Goal: Task Accomplishment & Management: Manage account settings

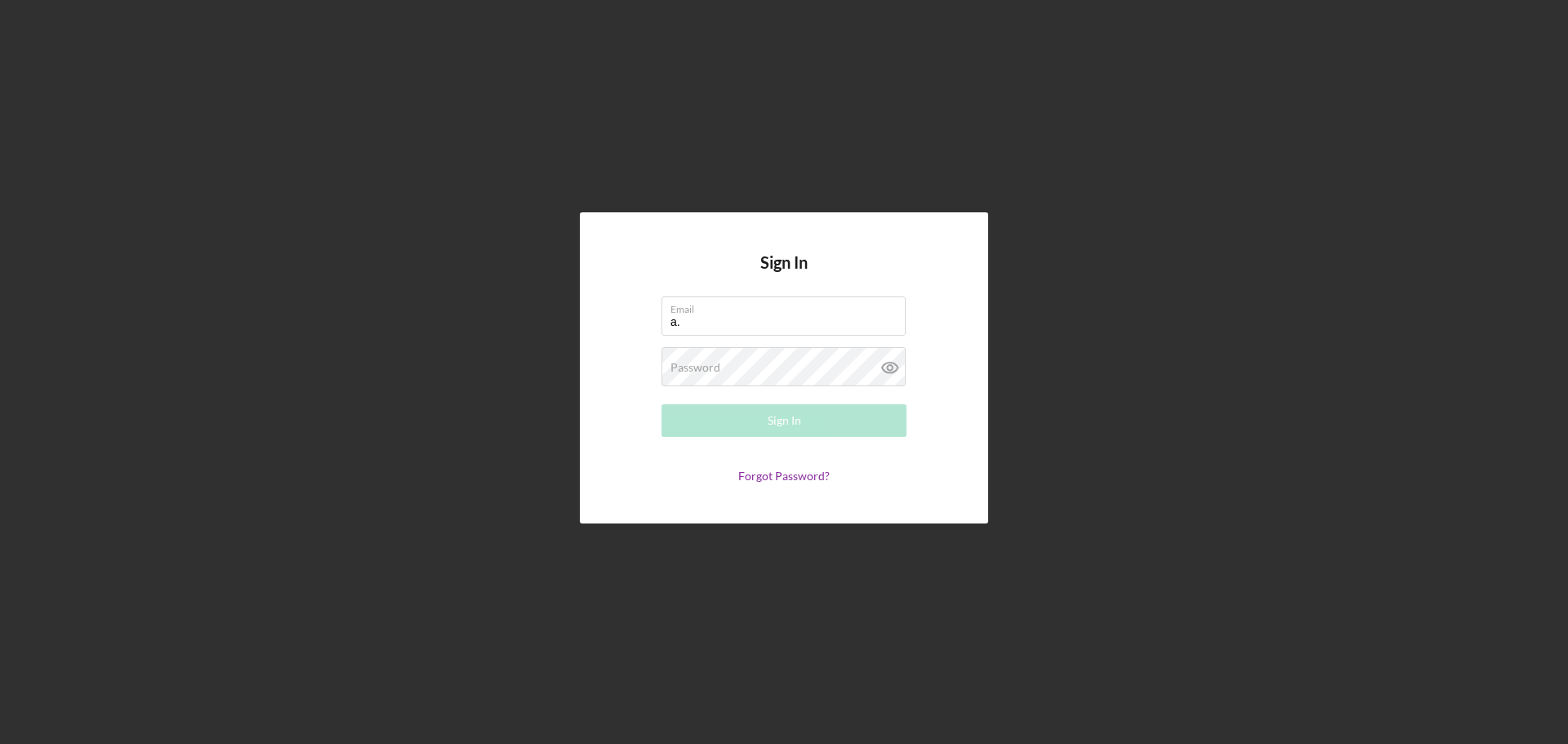
type input "a.atalig@developcnmi.com"
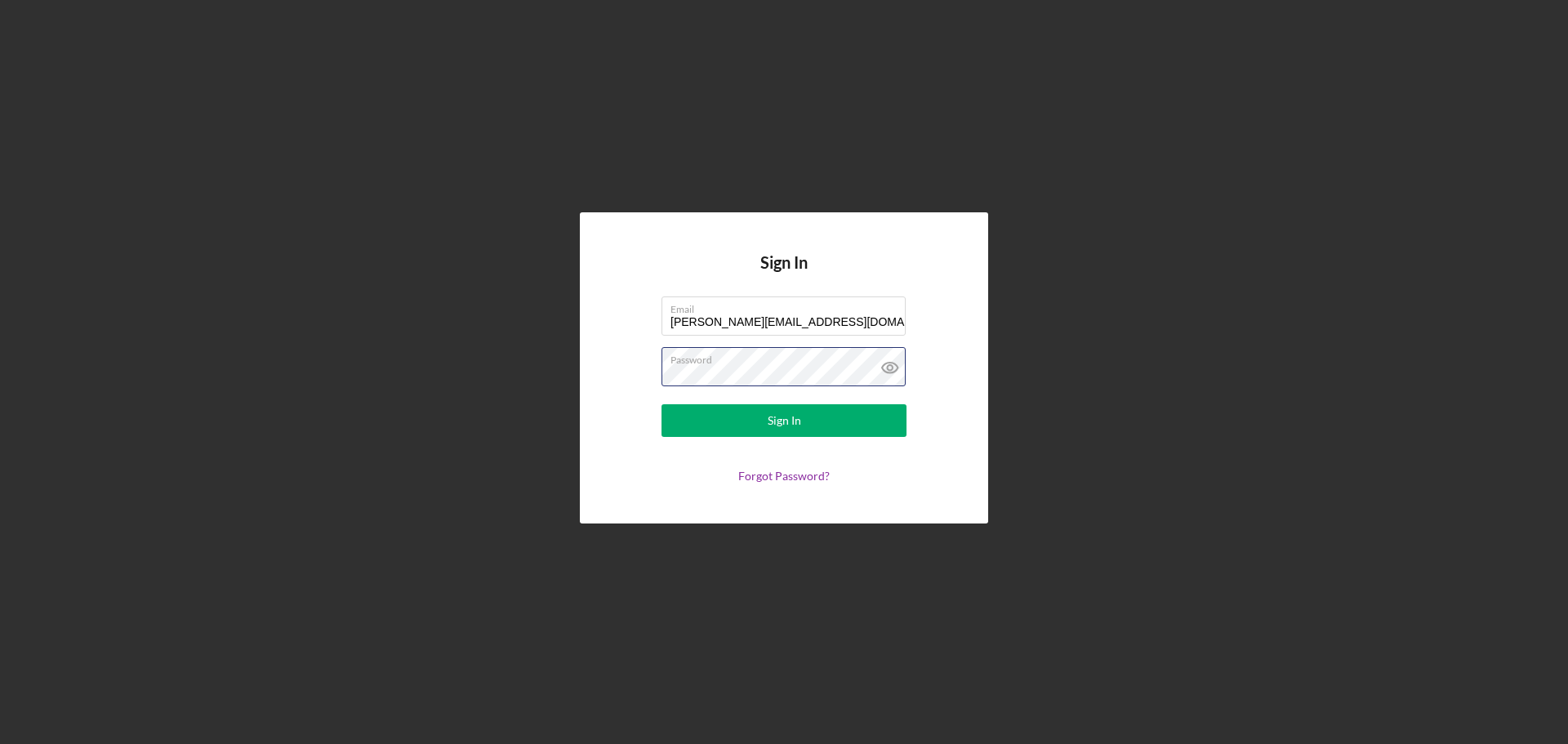
click at [661, 404] on button "Sign In" at bounding box center [784, 420] width 245 height 33
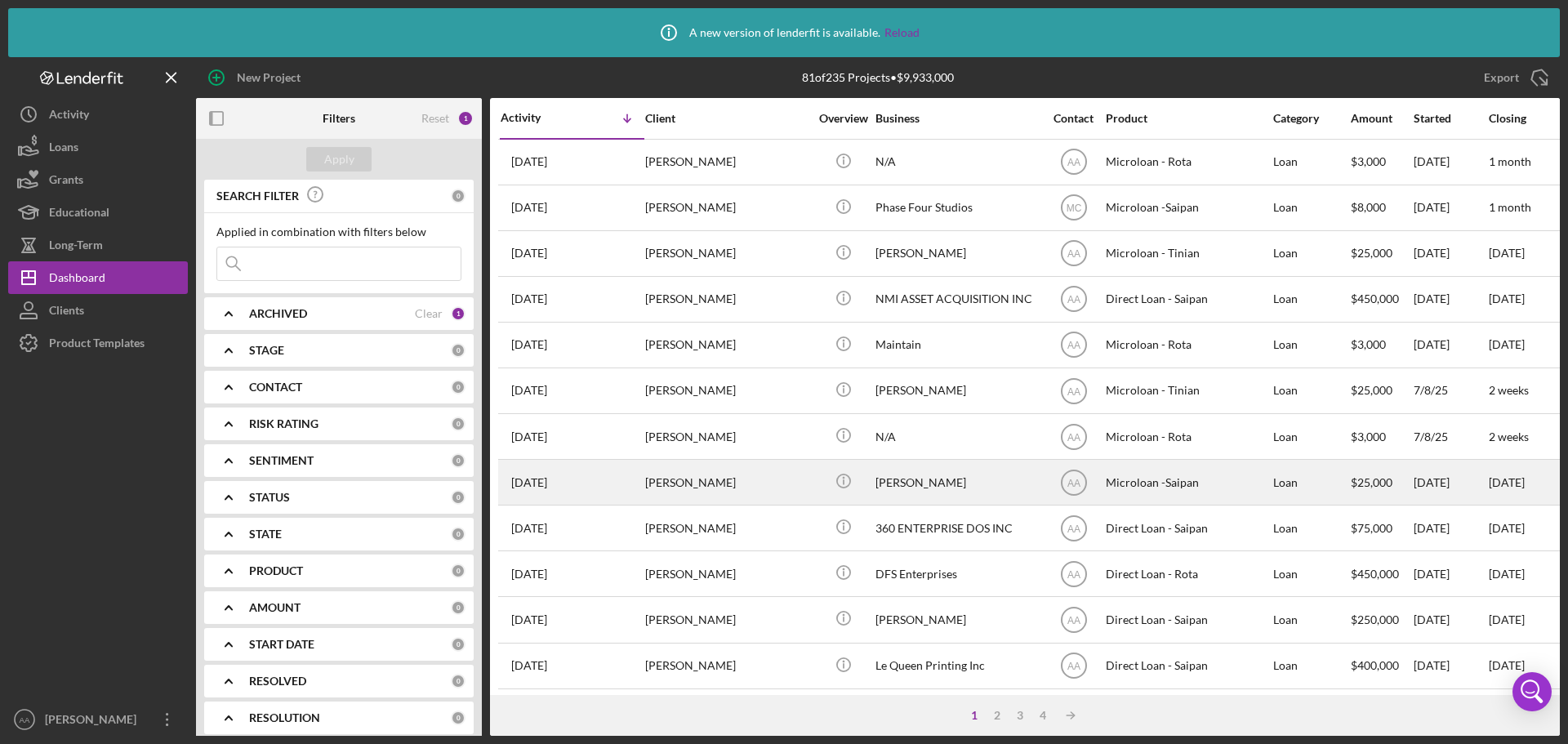
click at [736, 485] on div "[PERSON_NAME]" at bounding box center [726, 482] width 164 height 44
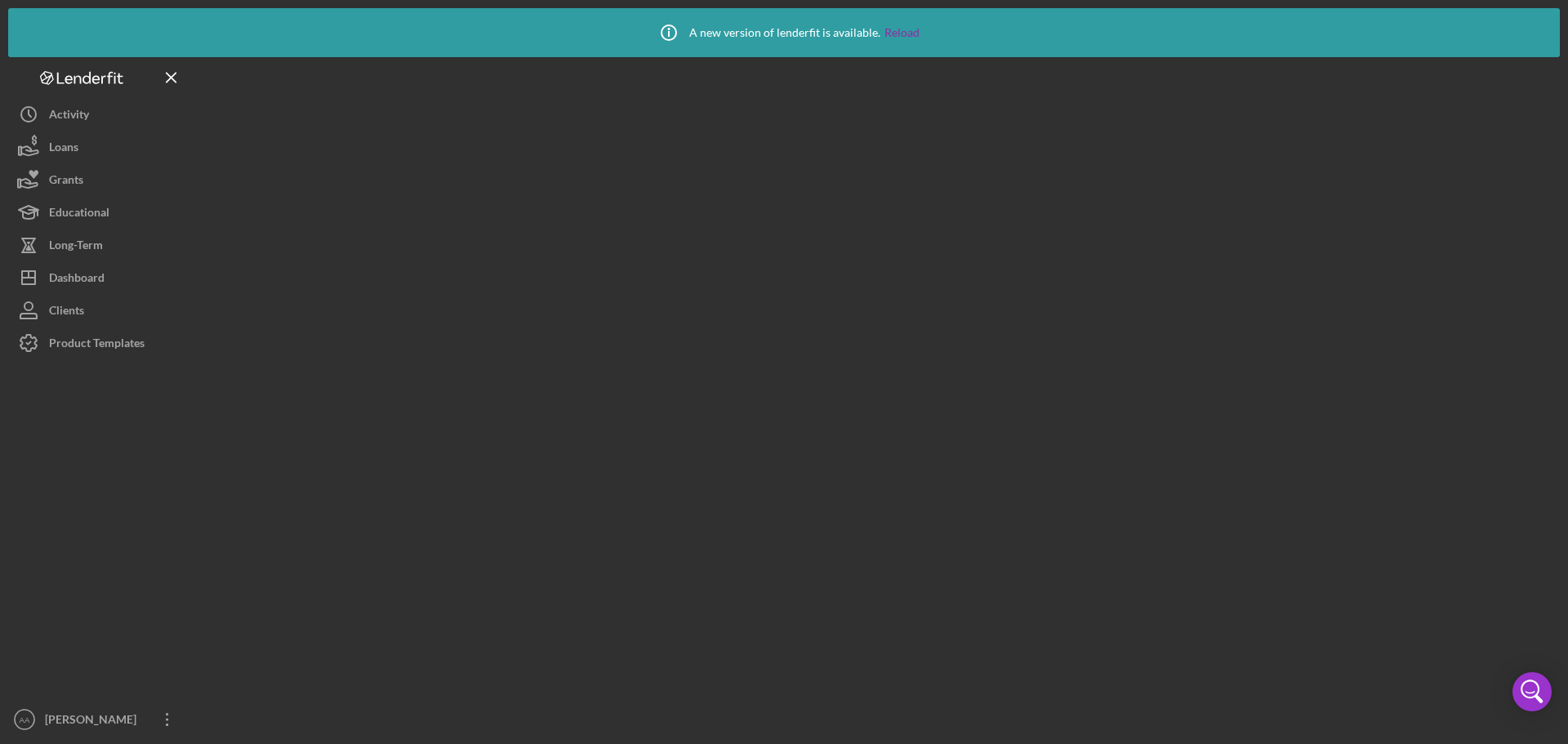
click at [736, 485] on div at bounding box center [877, 396] width 1364 height 679
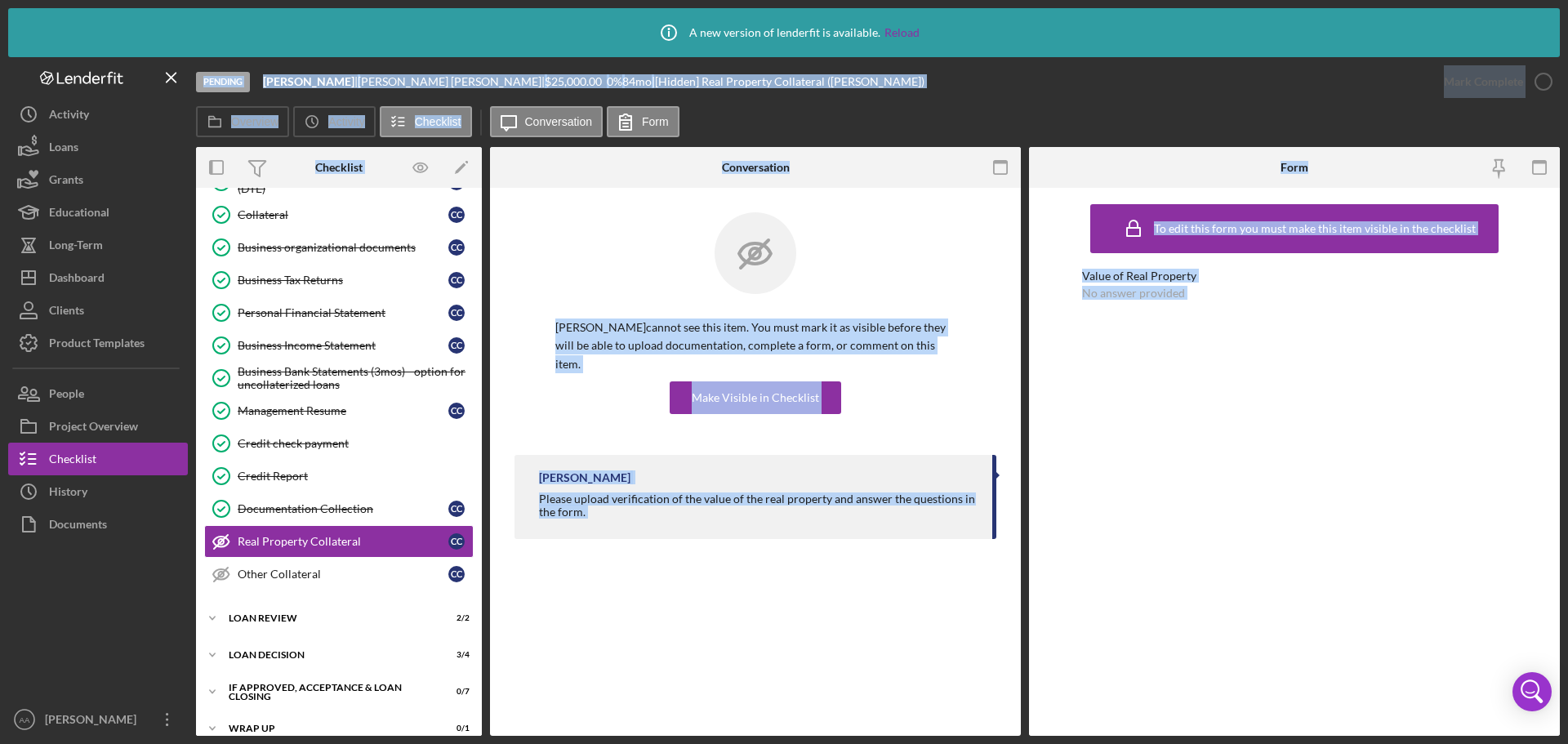
scroll to position [216, 0]
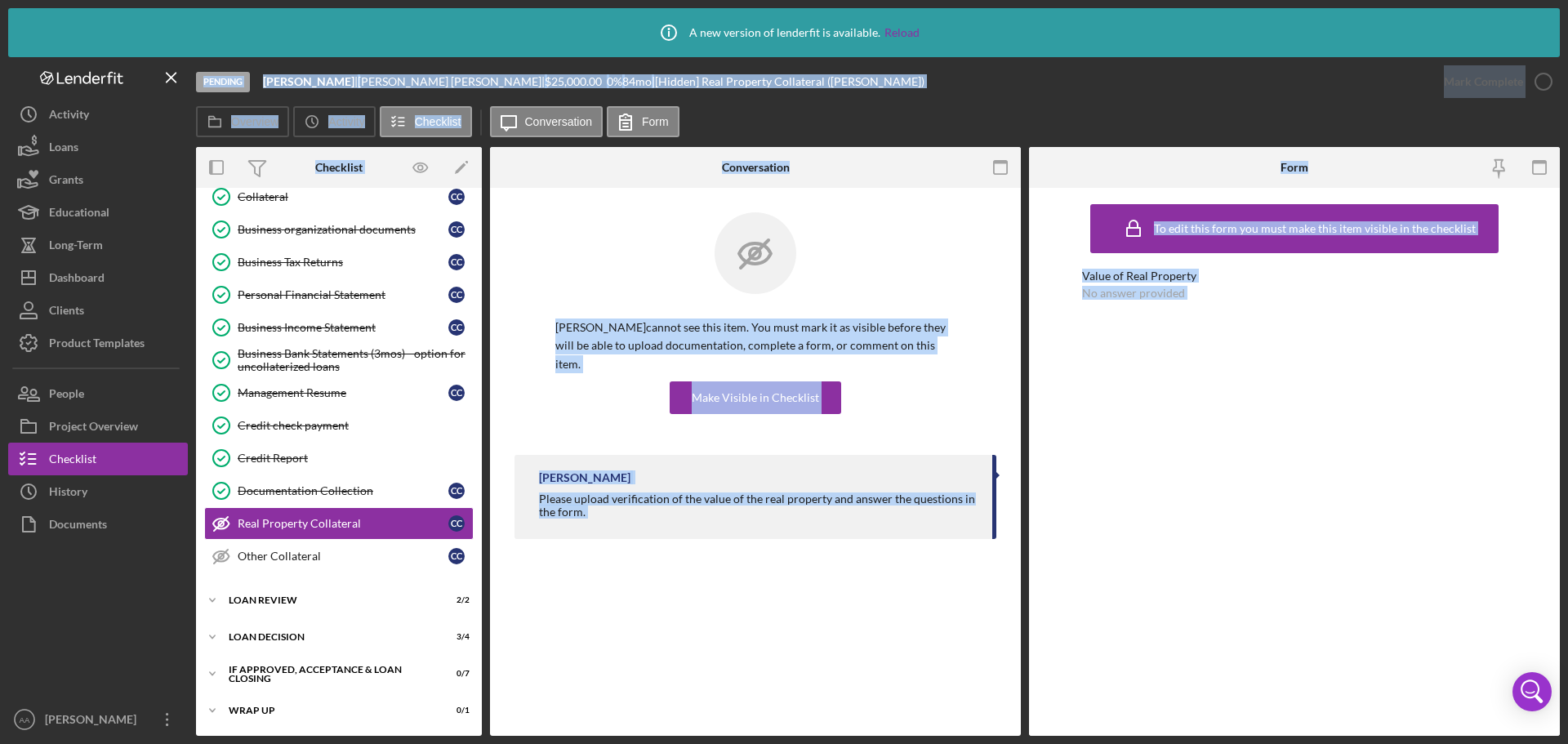
click at [1046, 116] on div "Overview Icon/History Activity Checklist Icon/Message Conversation Form" at bounding box center [877, 123] width 1364 height 33
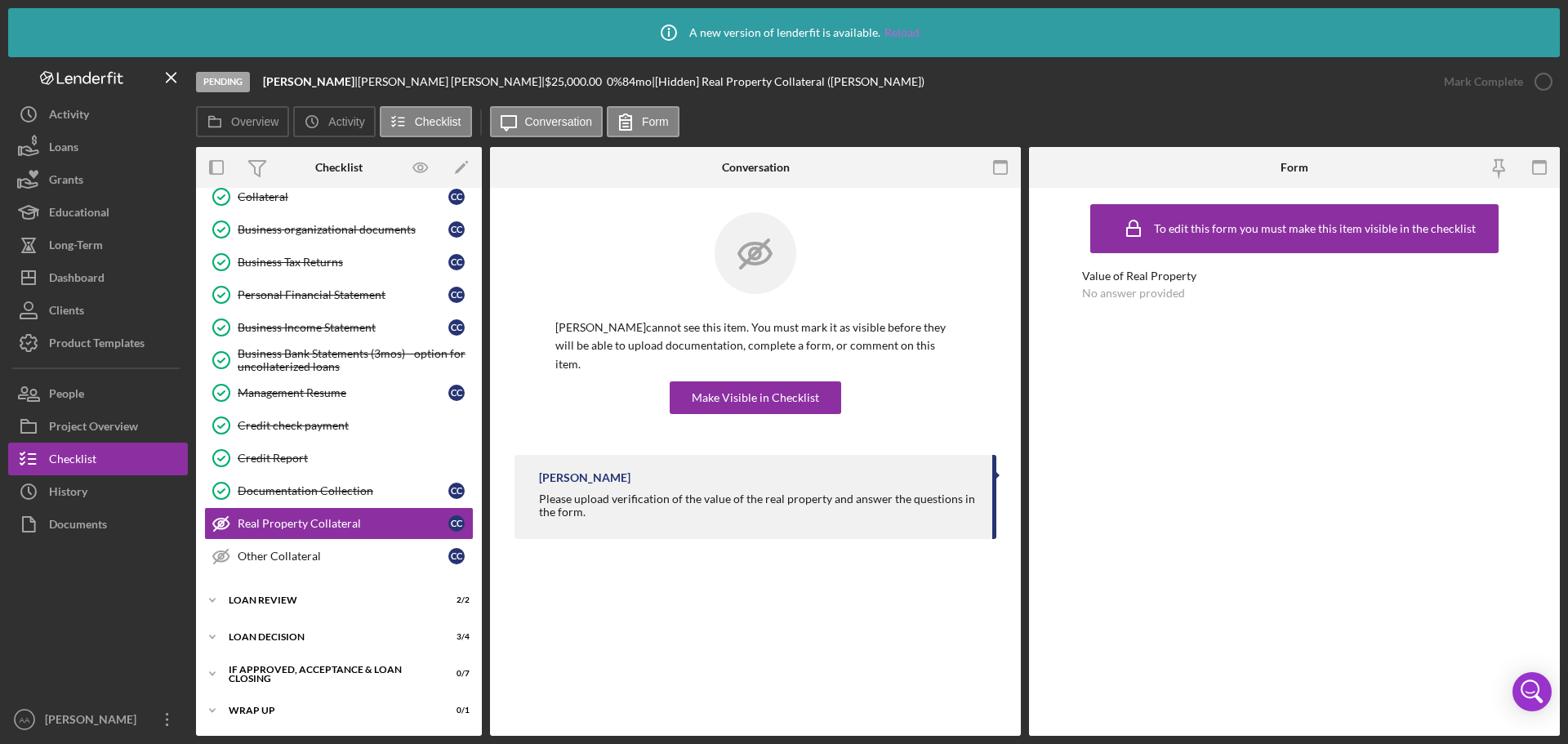
click at [899, 29] on link "Reload" at bounding box center [902, 32] width 35 height 13
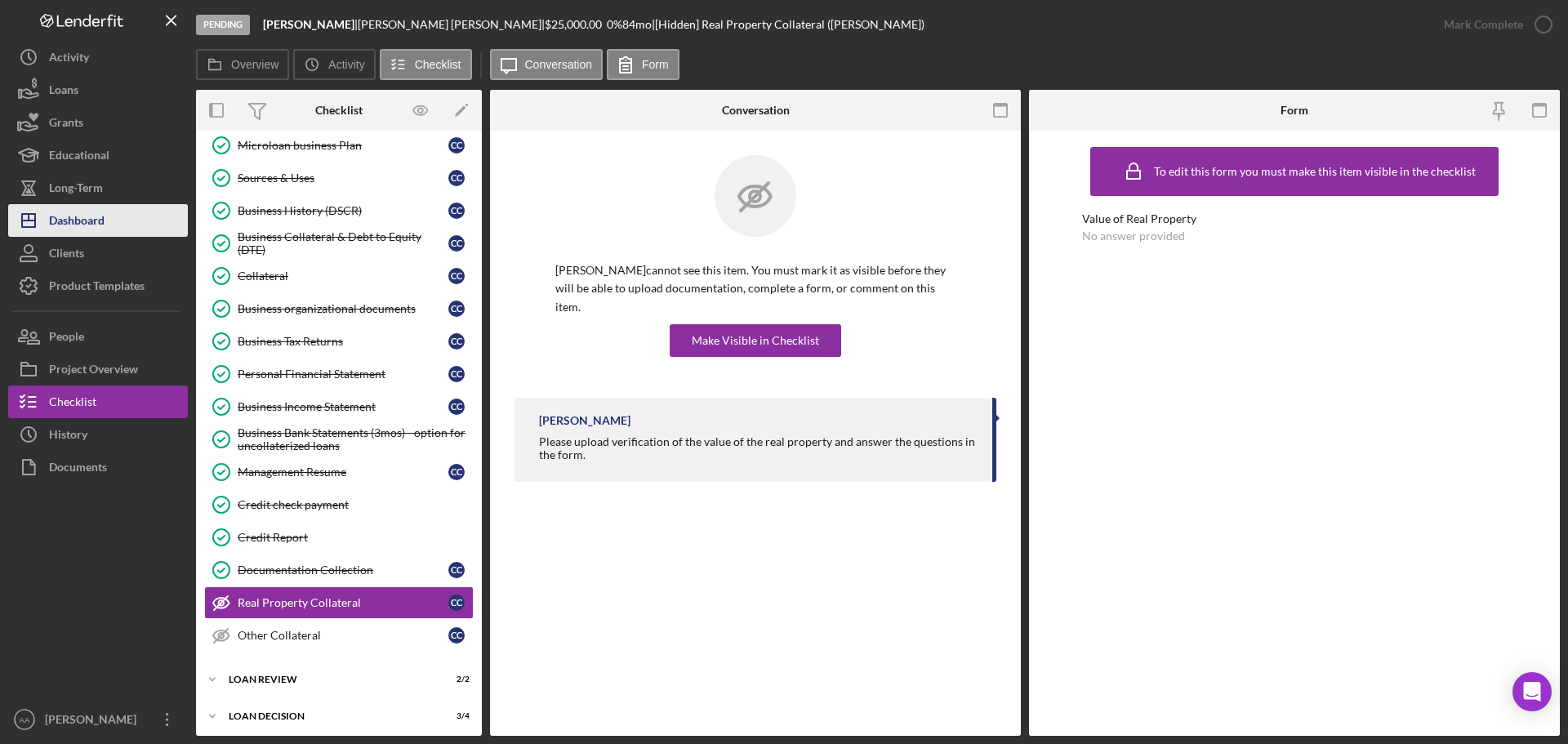
scroll to position [159, 0]
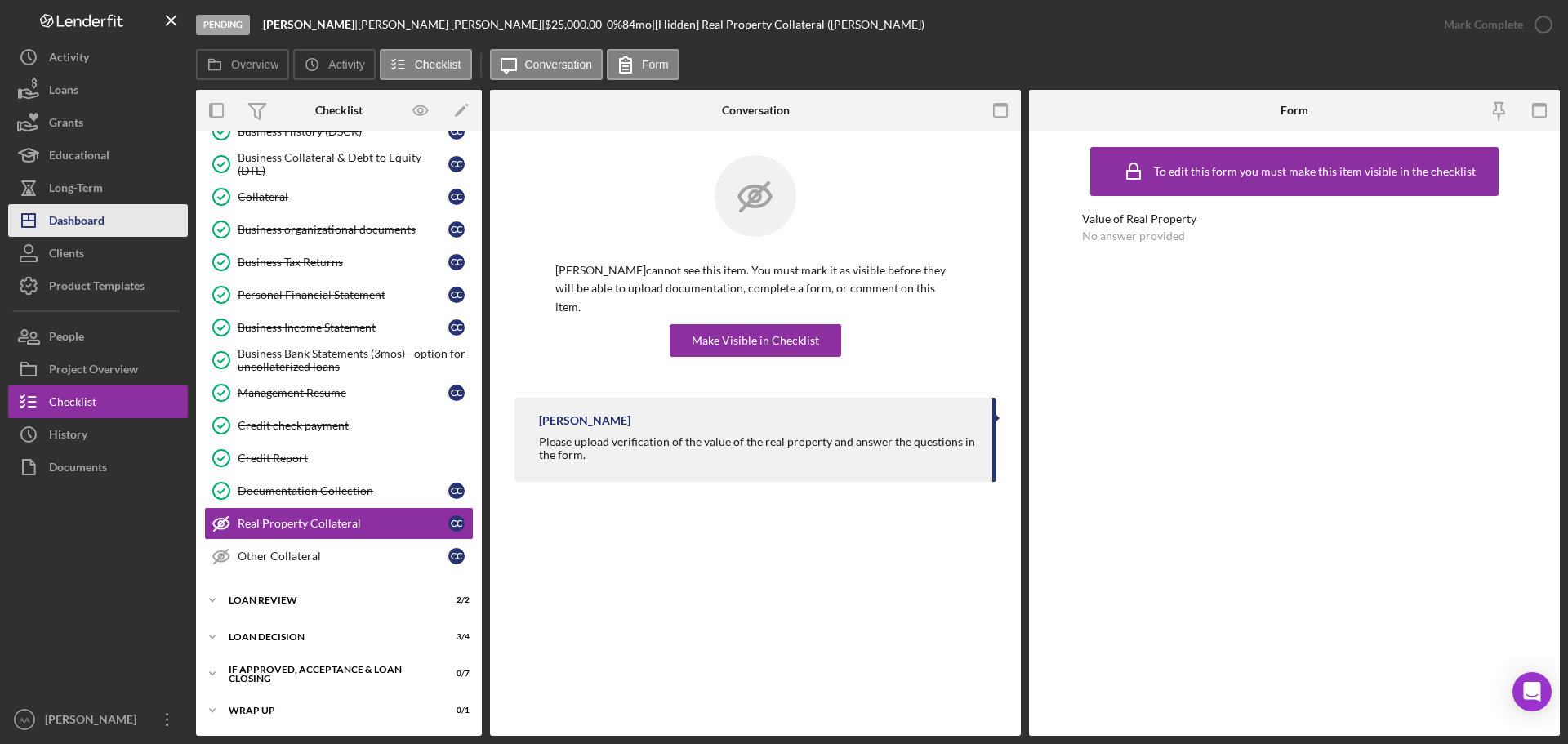
click at [61, 227] on div "Dashboard" at bounding box center [77, 223] width 55 height 37
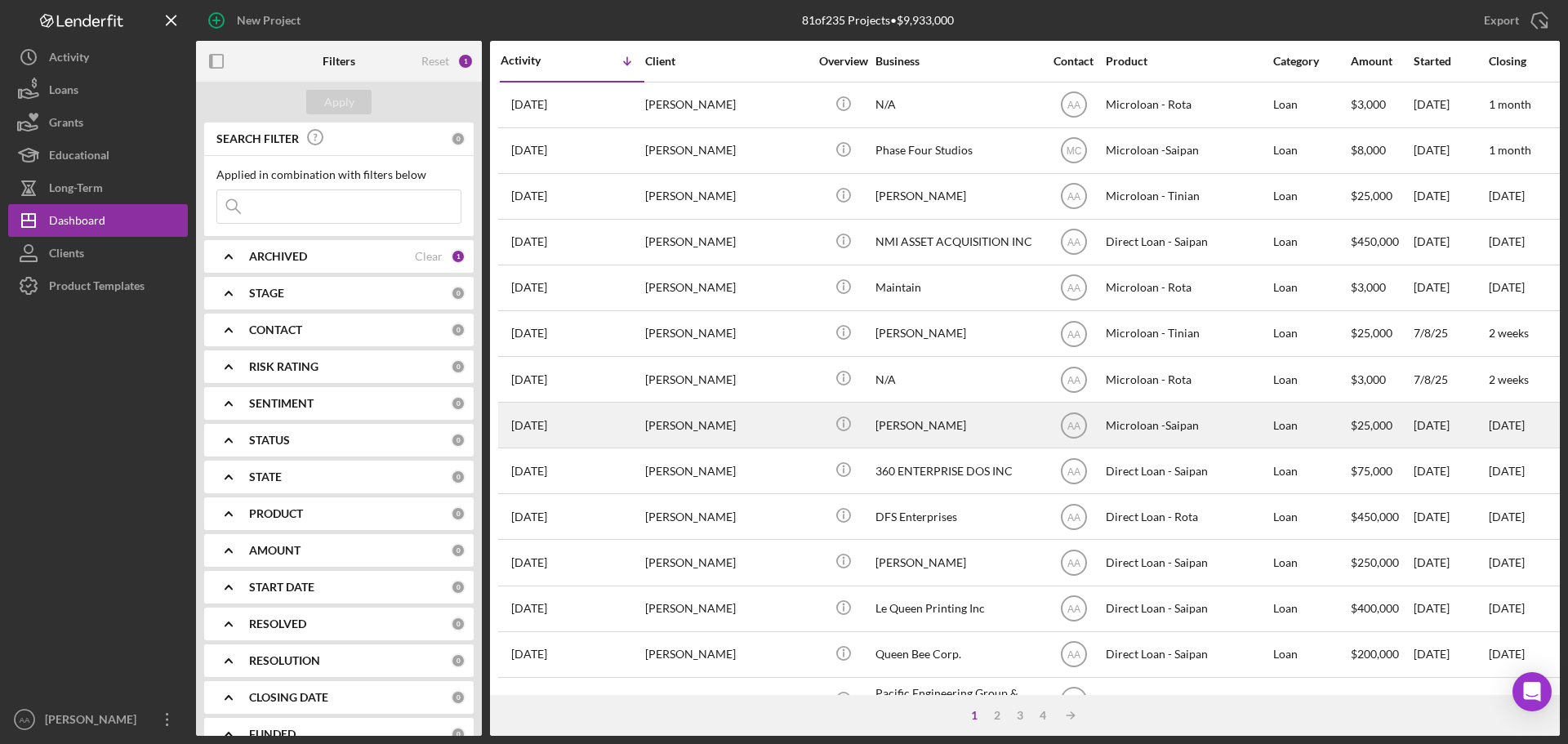
click at [636, 437] on div "[DATE] [PERSON_NAME]" at bounding box center [572, 424] width 143 height 44
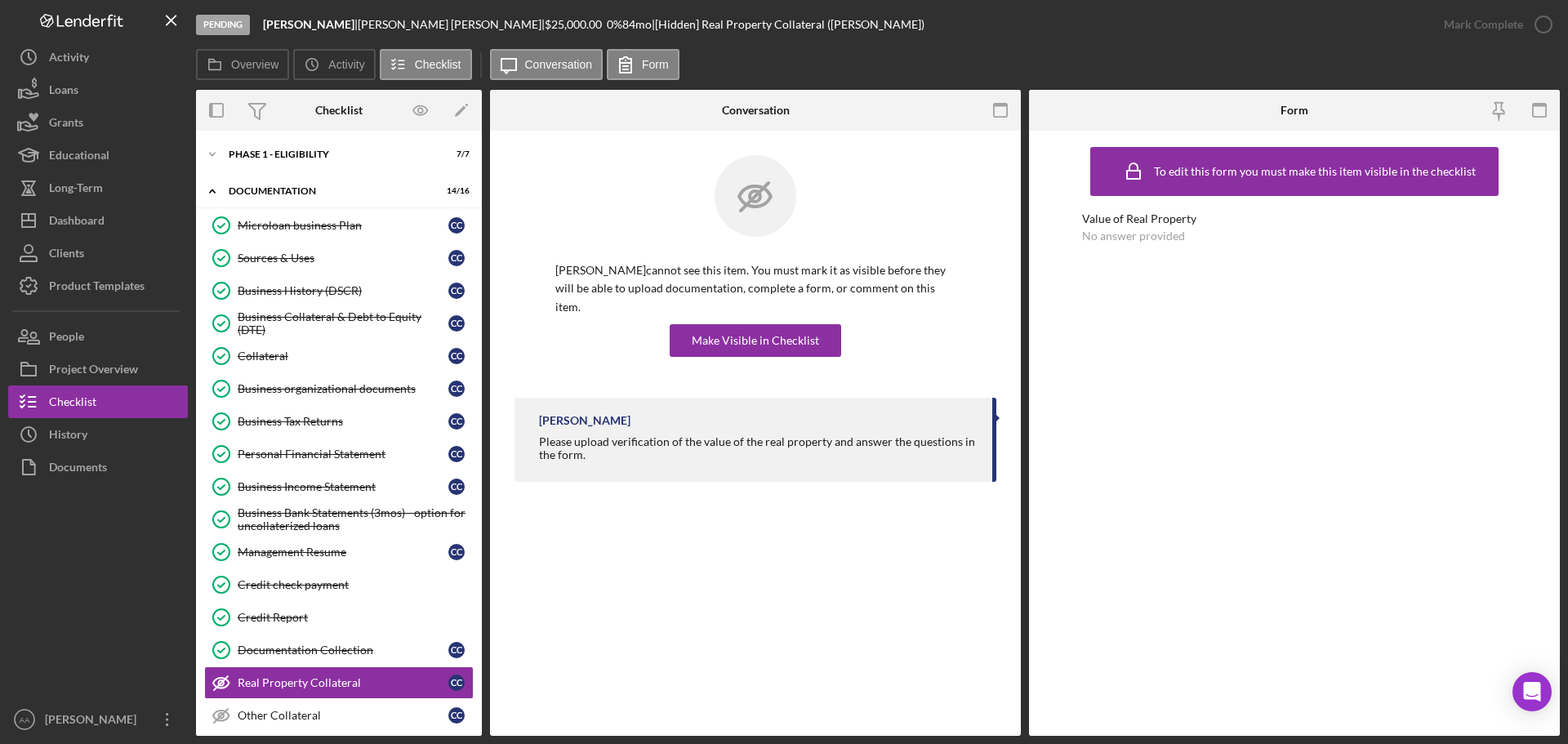
scroll to position [159, 0]
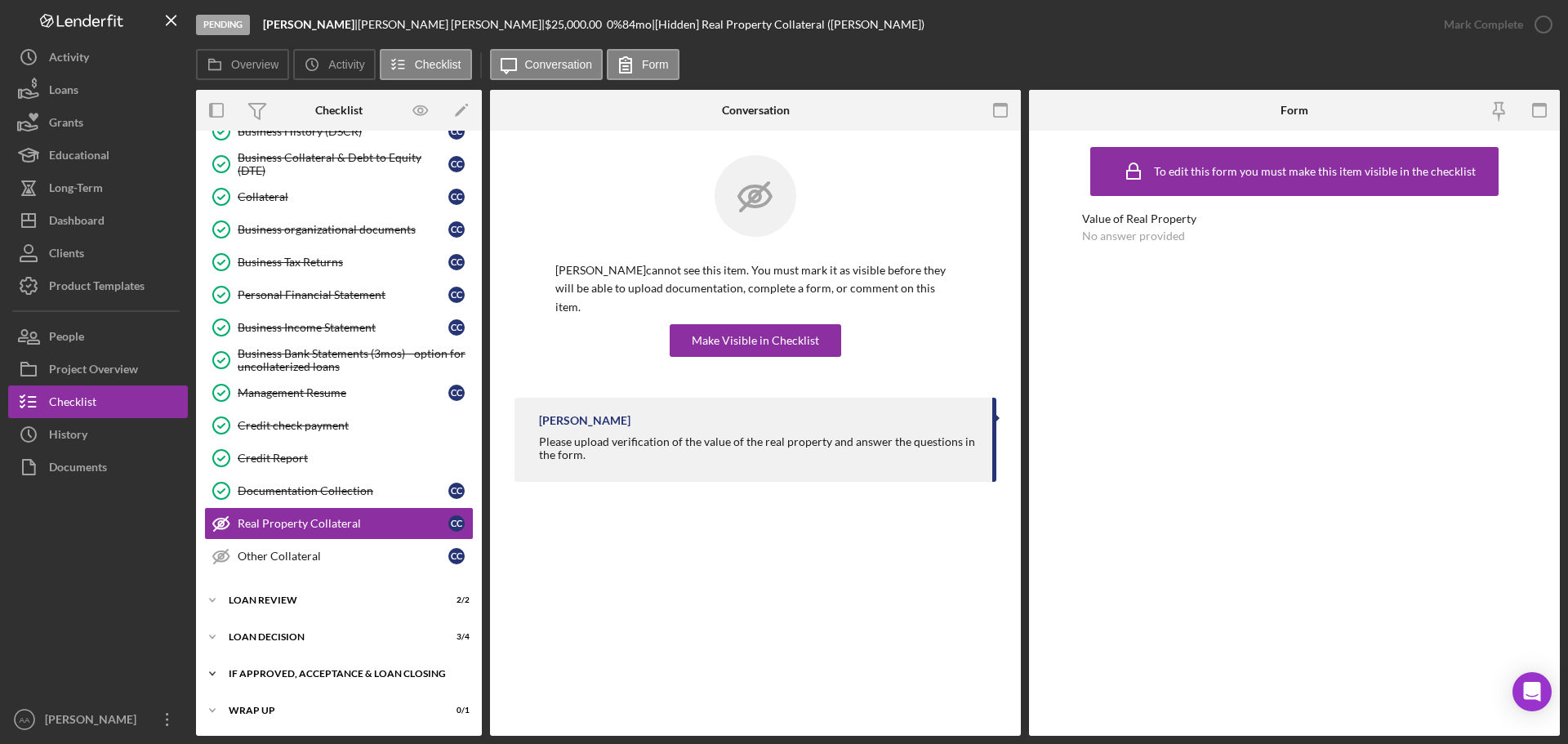
click at [275, 674] on div "If approved, acceptance & loan closing" at bounding box center [345, 673] width 232 height 10
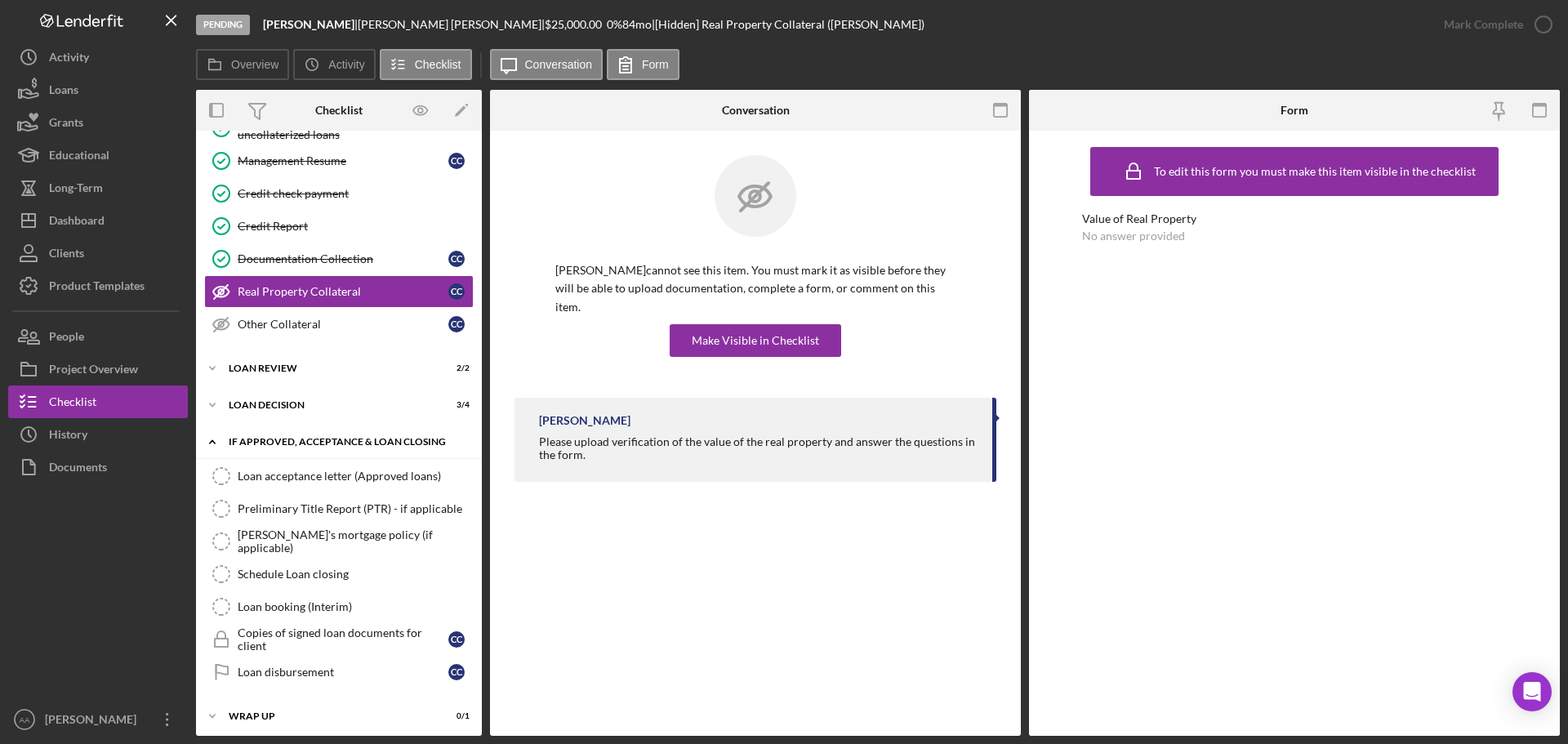
scroll to position [397, 0]
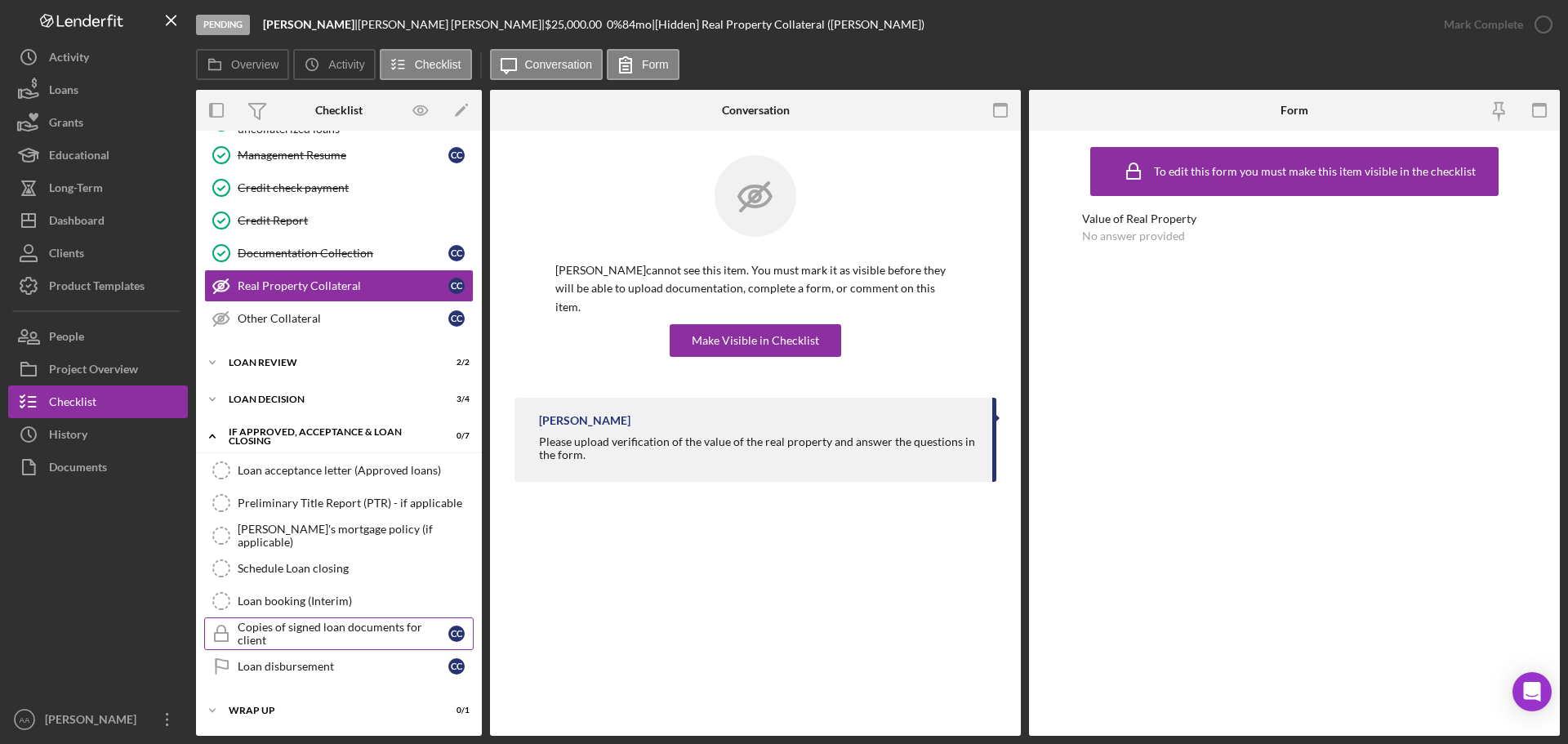
click at [339, 645] on div "Copies of signed loan documents for client" at bounding box center [343, 634] width 211 height 26
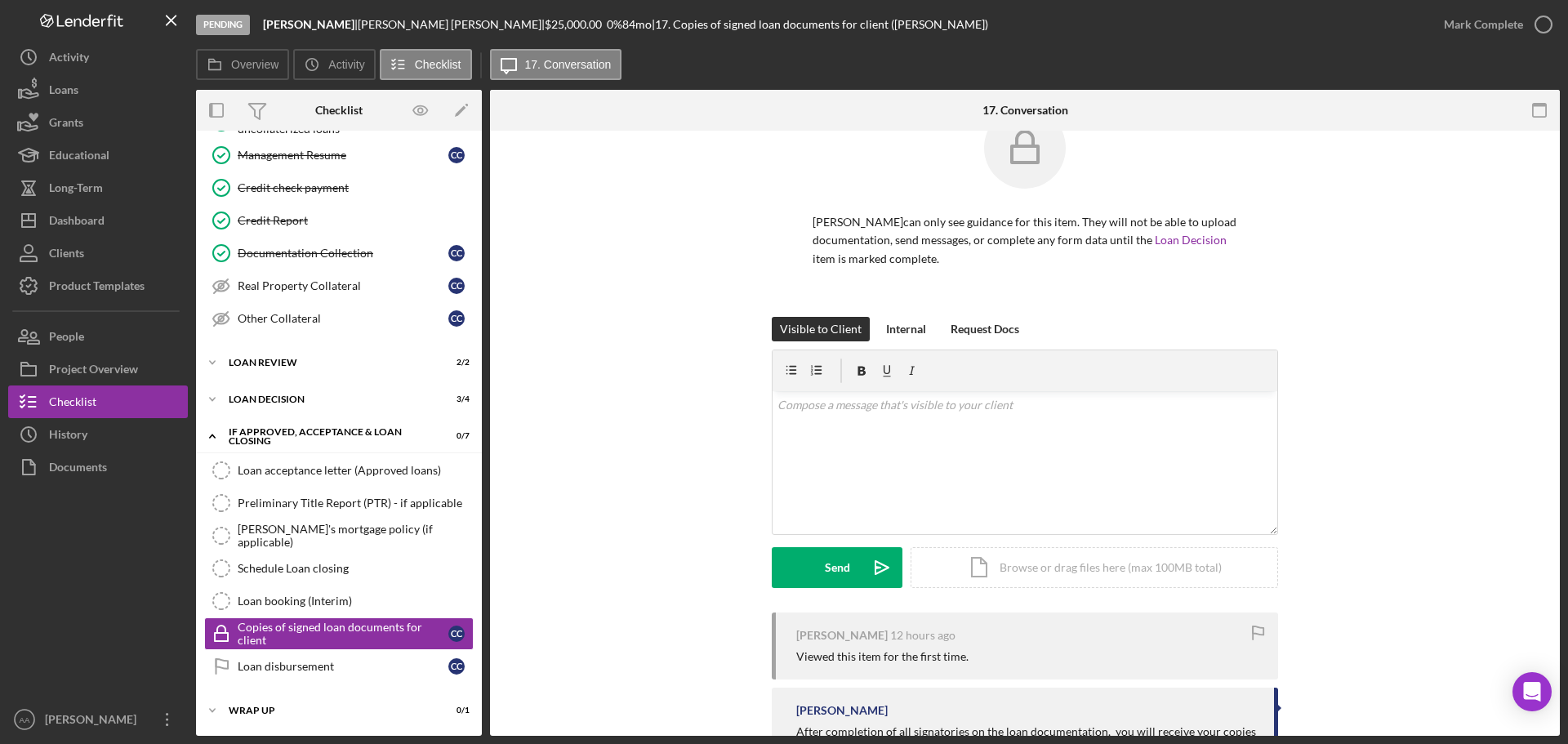
scroll to position [131, 0]
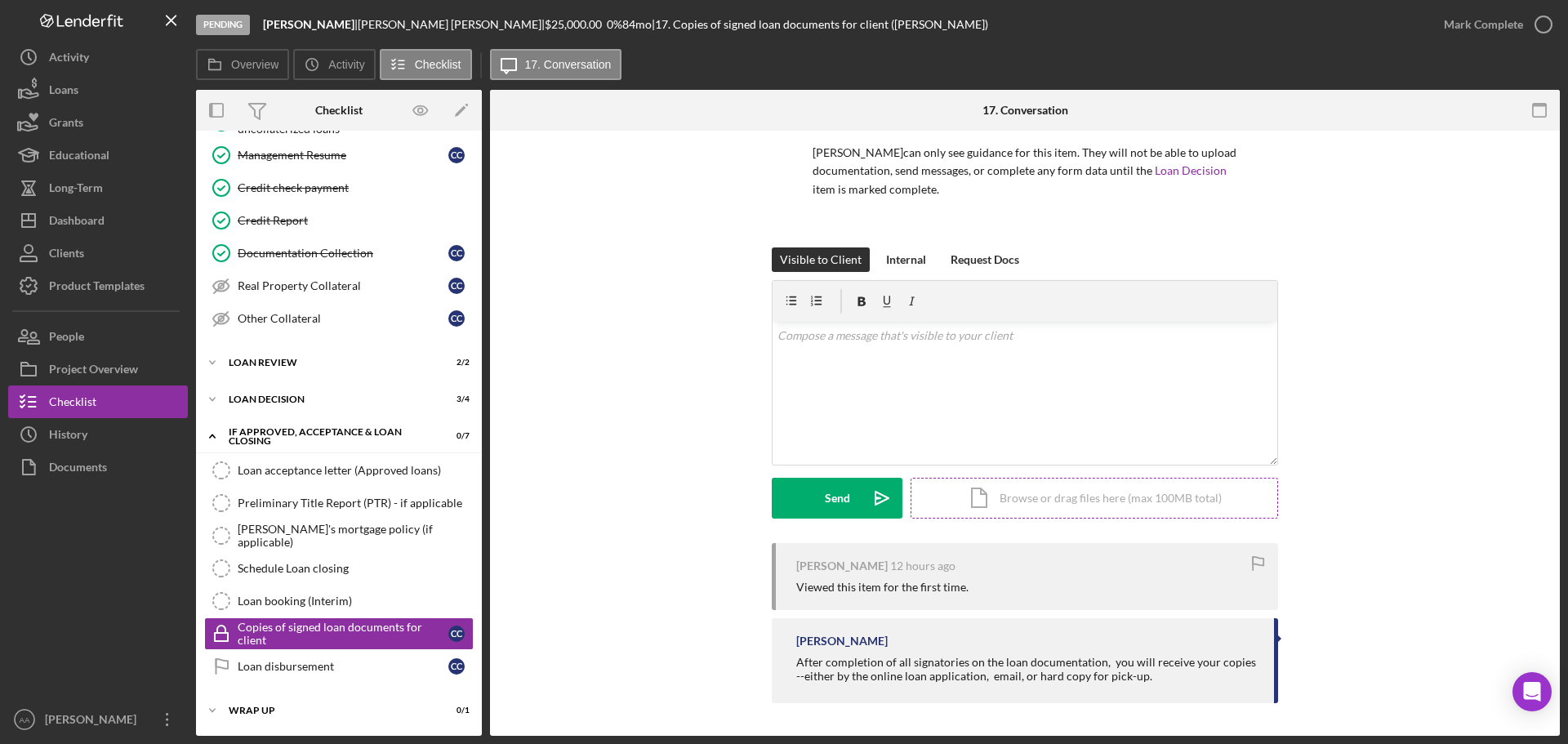
click at [1043, 481] on div "Icon/Document Browse or drag files here (max 100MB total) Tap to choose files o…" at bounding box center [1093, 498] width 367 height 41
click at [835, 353] on div "v Color teal Color pink Remove color Add row above Add row below Add column bef…" at bounding box center [1025, 361] width 505 height 80
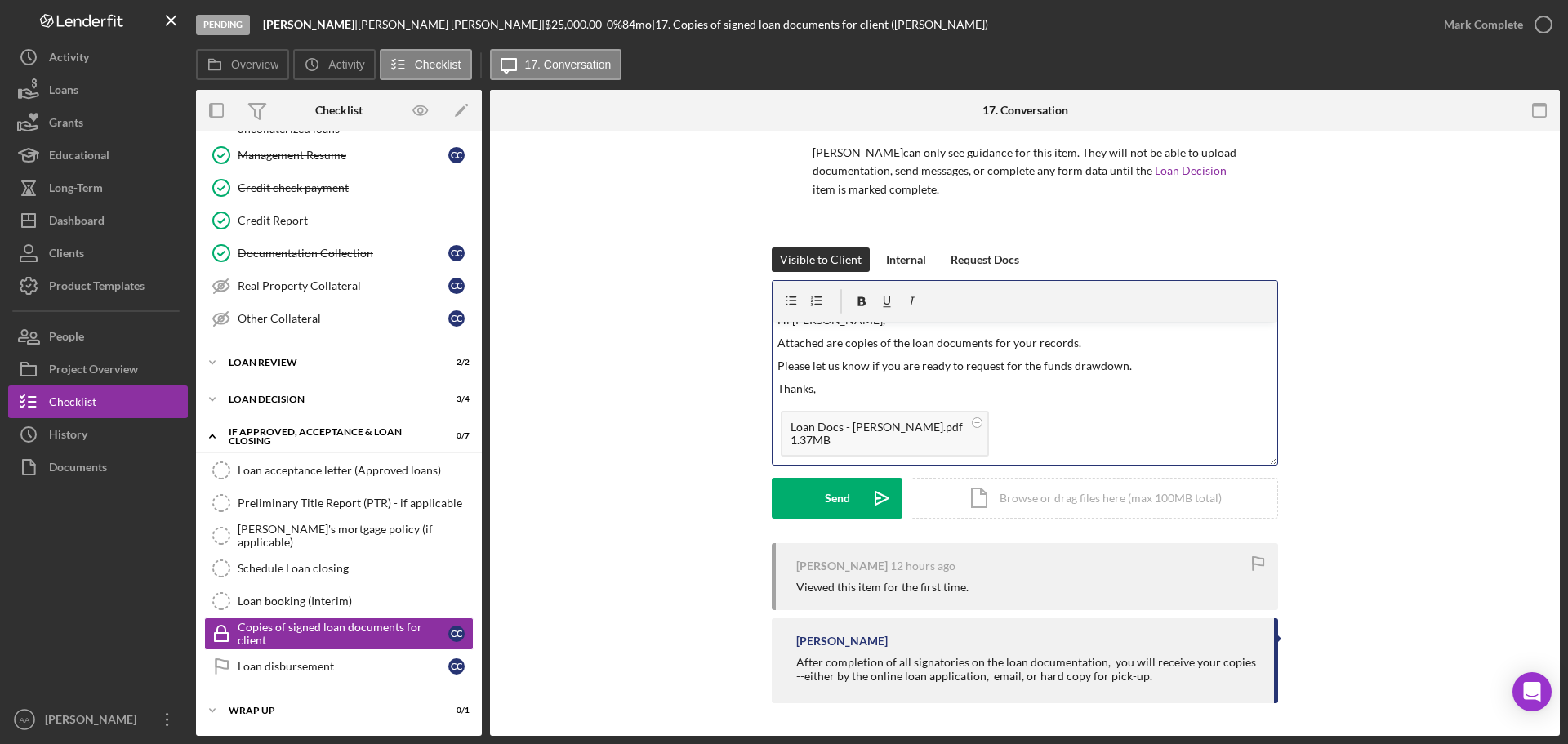
scroll to position [35, 0]
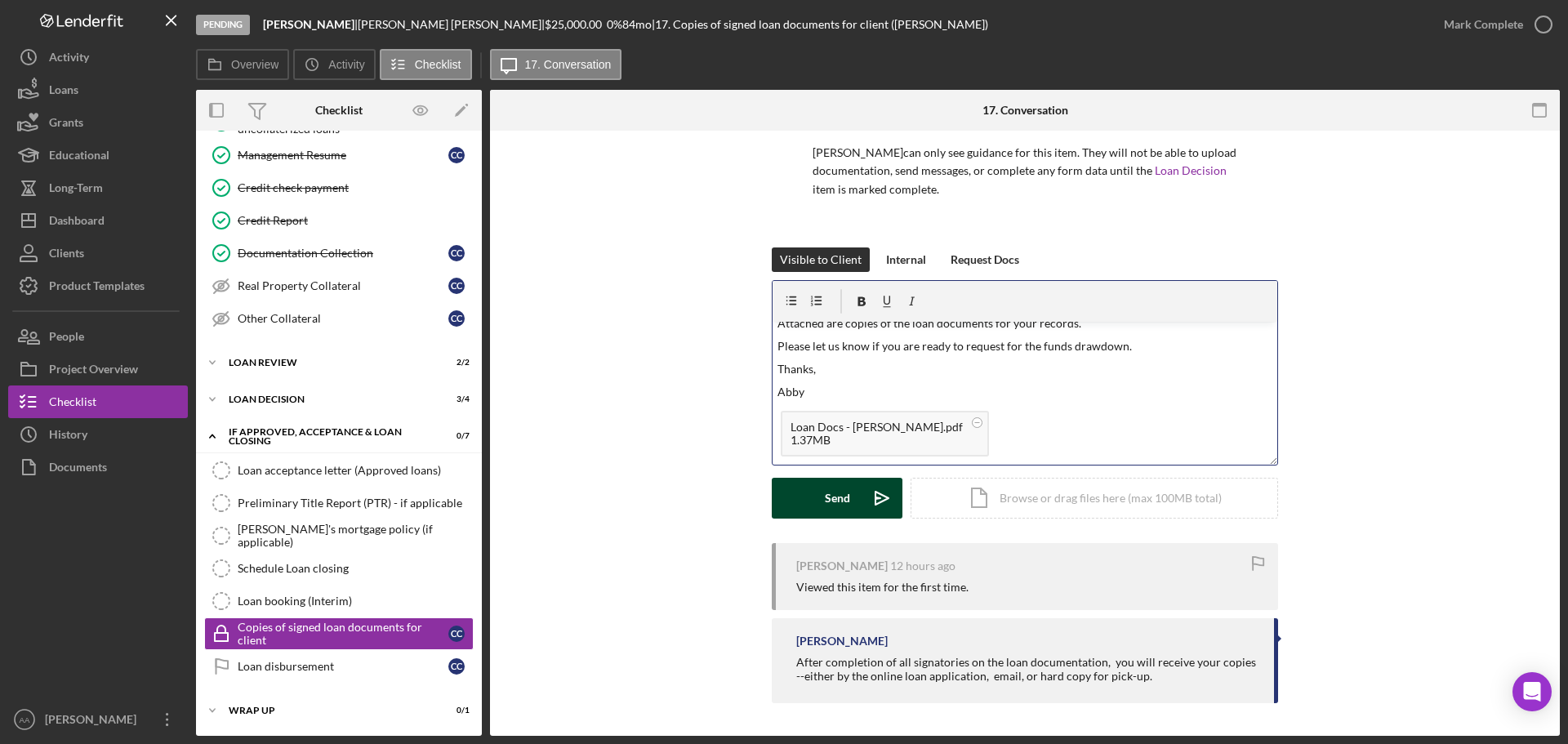
click at [799, 494] on button "Send Icon/icon-invite-send" at bounding box center [837, 498] width 131 height 41
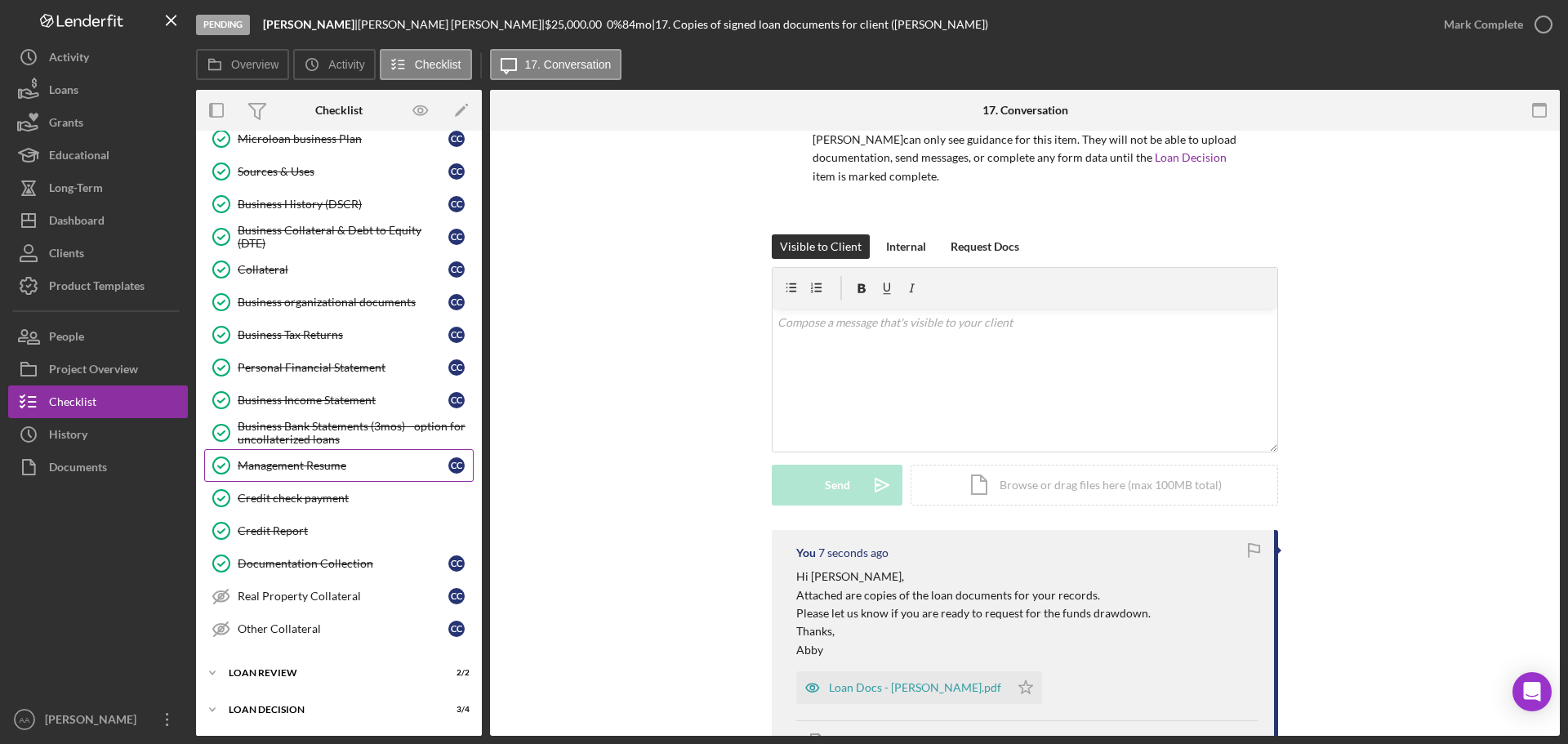
scroll to position [0, 0]
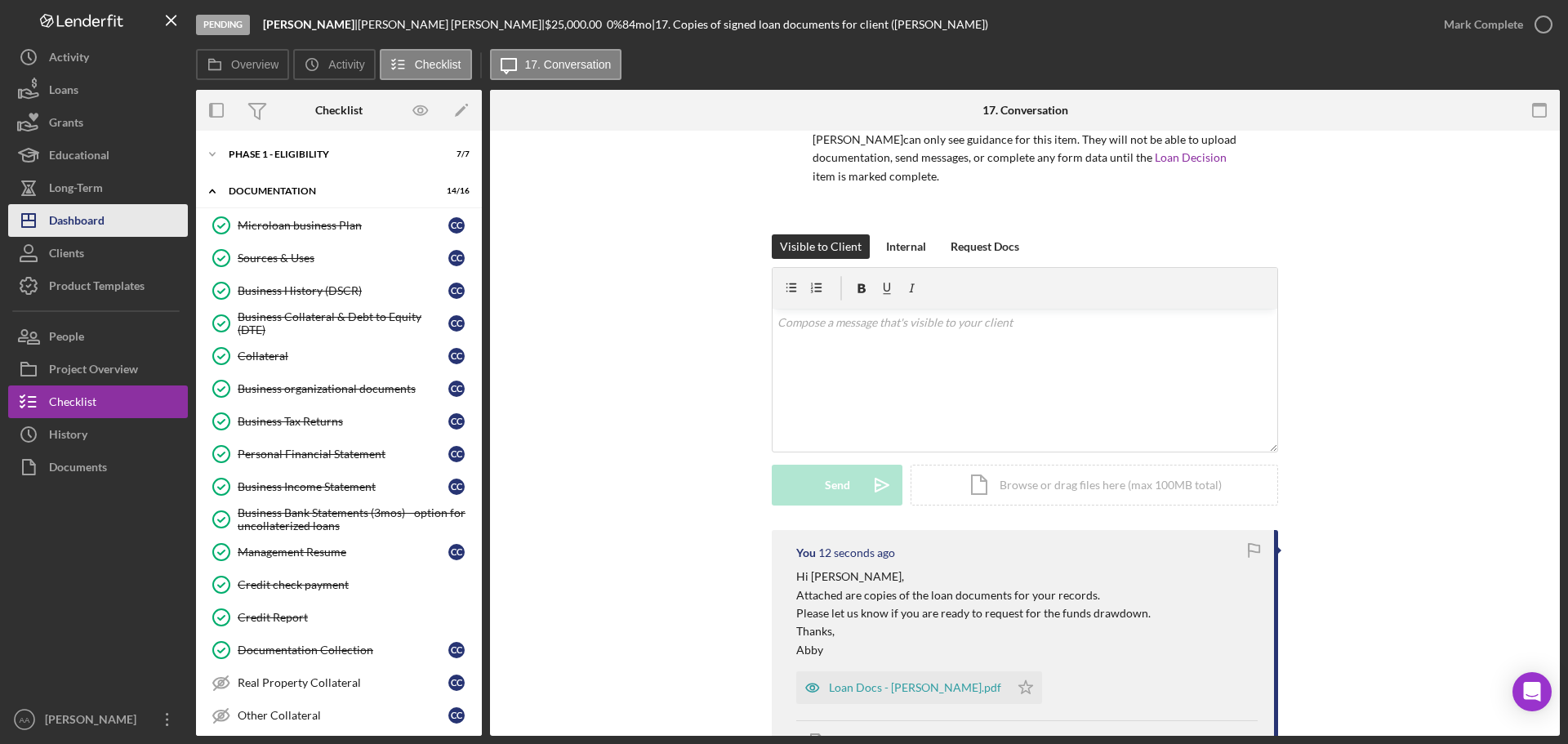
click at [116, 233] on button "Icon/Dashboard Dashboard" at bounding box center [97, 221] width 179 height 33
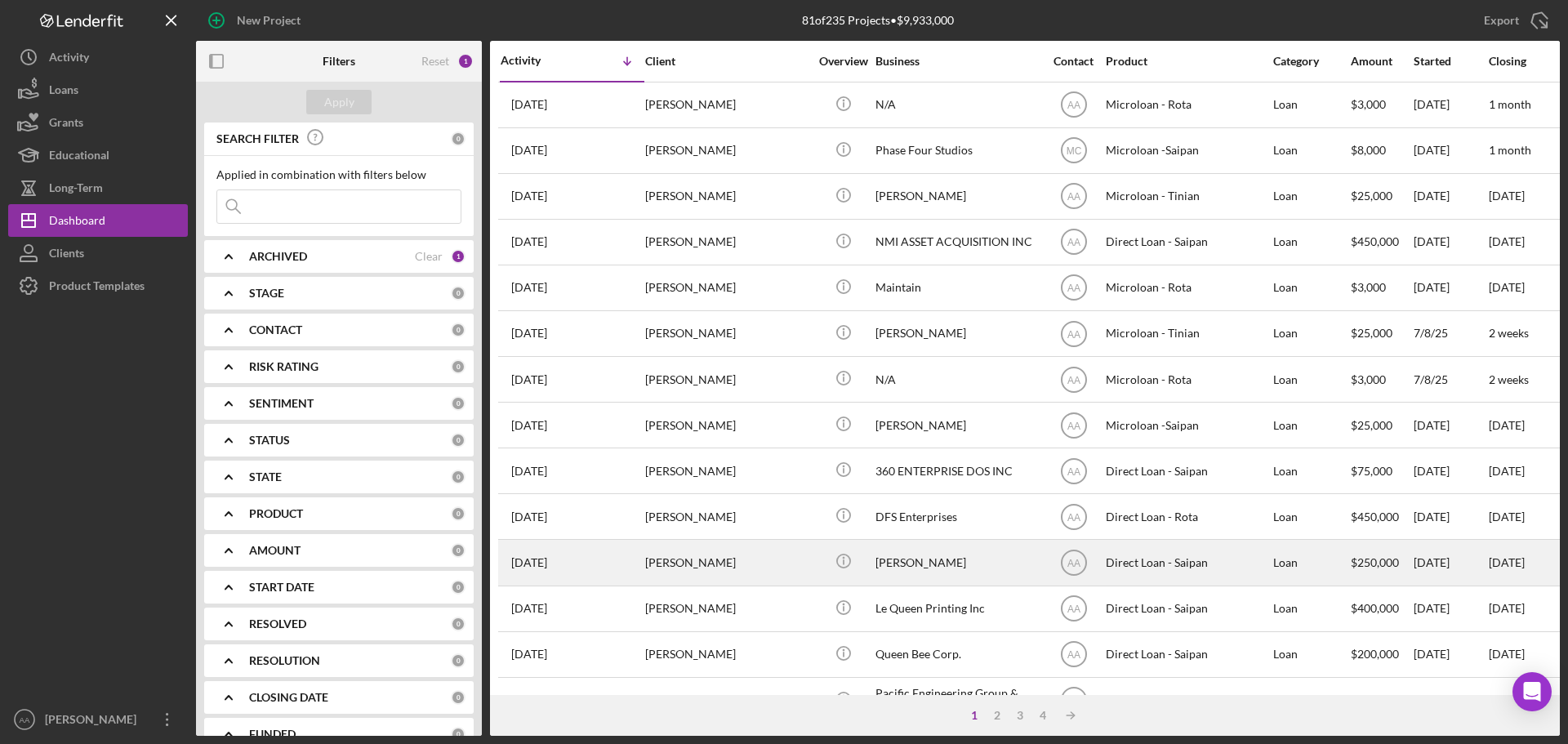
click at [8, 204] on button "Icon/Dashboard Dashboard" at bounding box center [97, 221] width 179 height 33
